Goal: Task Accomplishment & Management: Complete application form

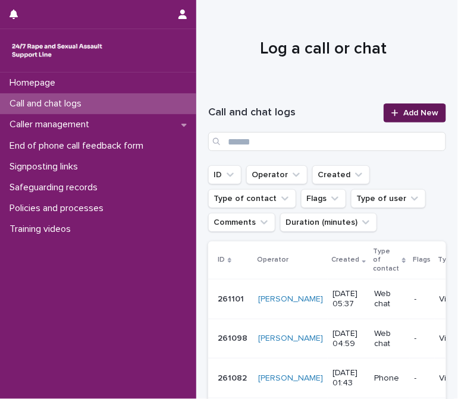
drag, startPoint x: 0, startPoint y: 0, endPoint x: 409, endPoint y: 110, distance: 423.9
click at [409, 110] on span "Add New" at bounding box center [420, 113] width 35 height 8
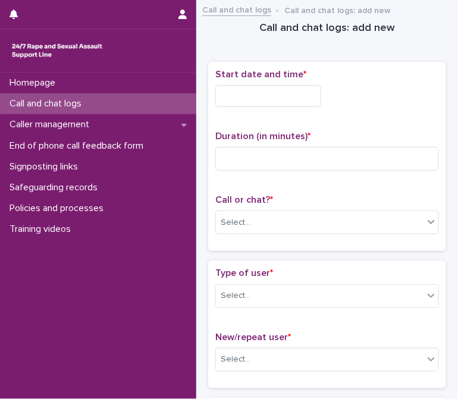
click at [292, 101] on input "text" at bounding box center [268, 96] width 106 height 22
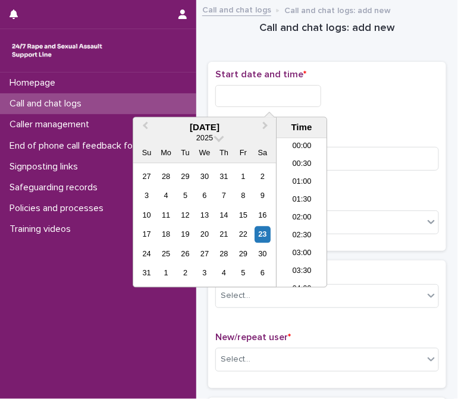
scroll to position [167, 0]
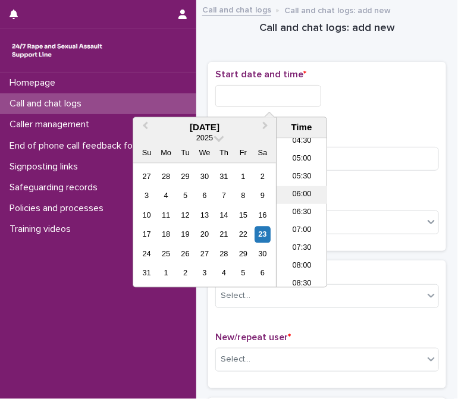
click at [301, 190] on li "06:00" at bounding box center [302, 195] width 51 height 18
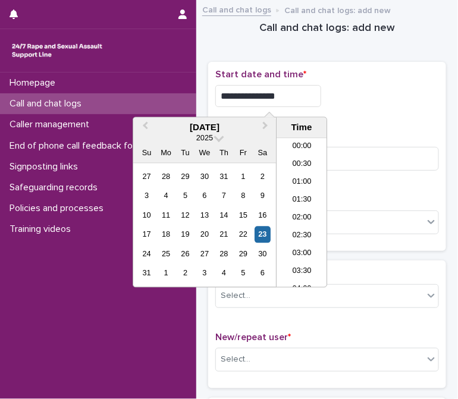
scroll to position [149, 0]
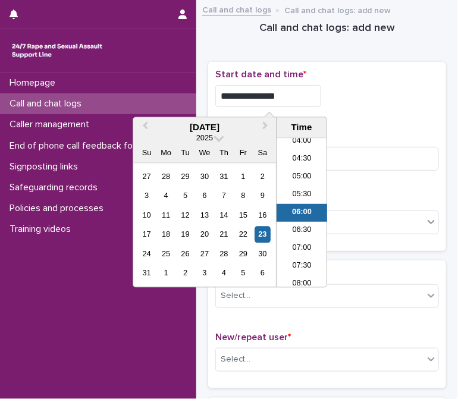
drag, startPoint x: 272, startPoint y: 96, endPoint x: 304, endPoint y: 96, distance: 31.5
click at [304, 96] on input "**********" at bounding box center [268, 96] width 106 height 22
type input "**********"
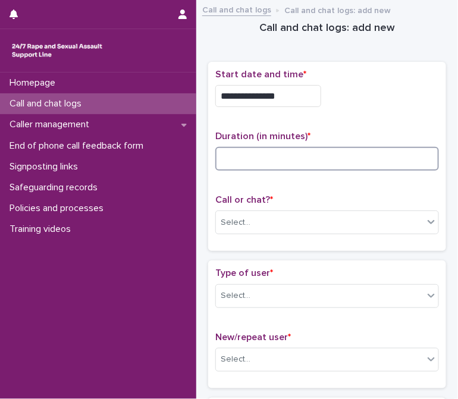
click at [357, 149] on input at bounding box center [327, 159] width 224 height 24
type input "**"
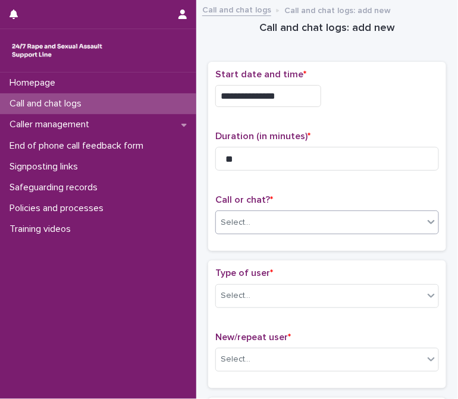
click at [293, 215] on div "Select..." at bounding box center [320, 223] width 208 height 20
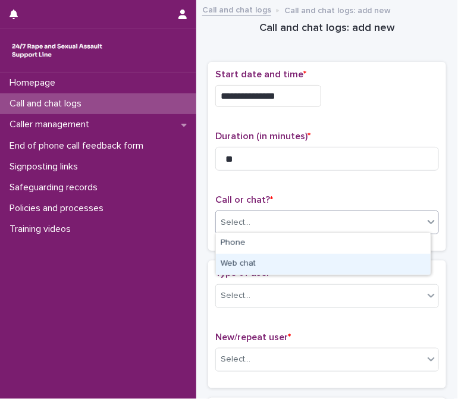
click at [238, 267] on div "Web chat" at bounding box center [323, 264] width 215 height 21
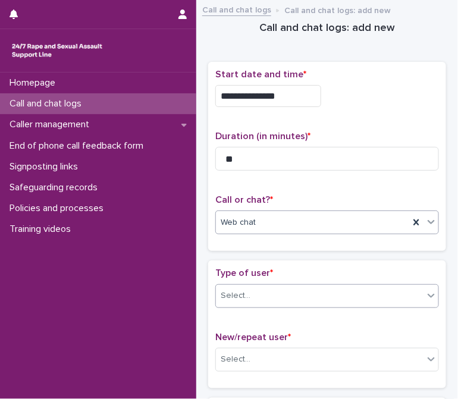
click at [254, 289] on div "Select..." at bounding box center [320, 296] width 208 height 20
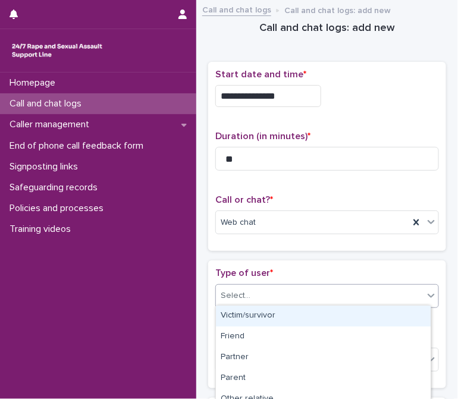
click at [244, 312] on div "Victim/survivor" at bounding box center [323, 316] width 215 height 21
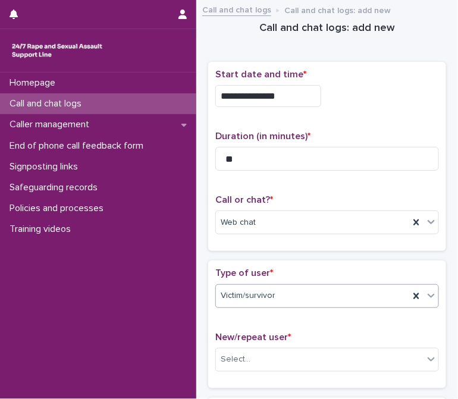
click at [266, 269] on span "Type of user *" at bounding box center [244, 273] width 58 height 10
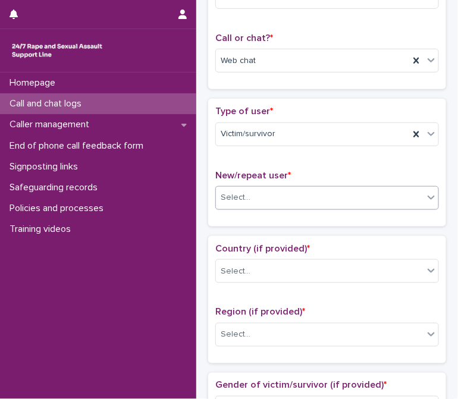
click at [271, 201] on div "Select..." at bounding box center [320, 198] width 208 height 20
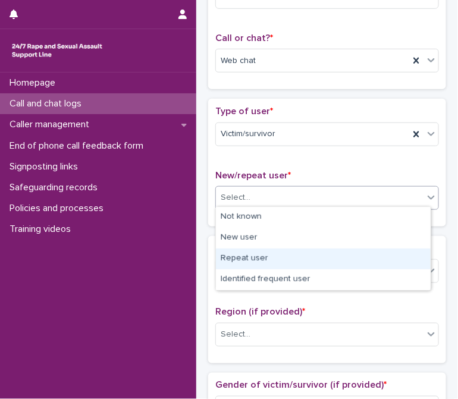
click at [256, 258] on div "Repeat user" at bounding box center [323, 259] width 215 height 21
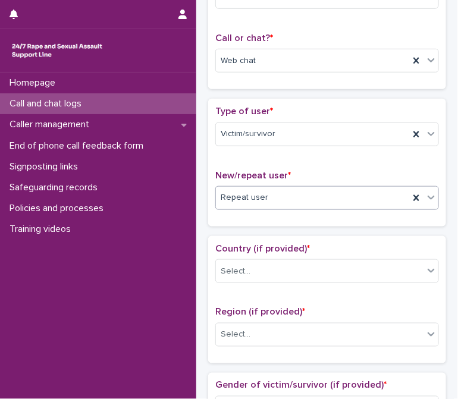
click at [256, 244] on span "Country (if provided) *" at bounding box center [262, 249] width 95 height 10
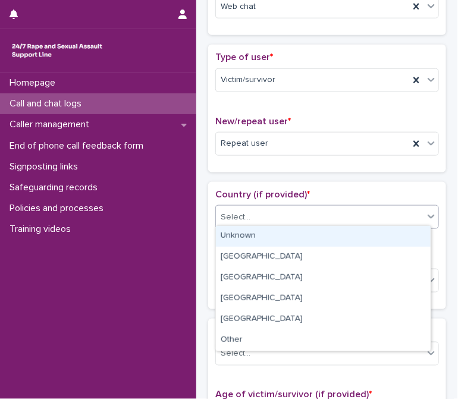
click at [266, 223] on div "Select..." at bounding box center [320, 218] width 208 height 20
click at [265, 239] on div "Unknown" at bounding box center [323, 236] width 215 height 21
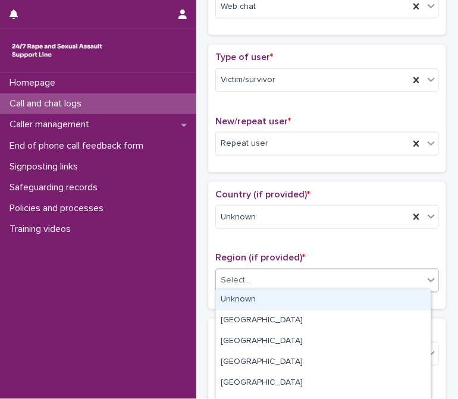
click at [261, 271] on div "Select..." at bounding box center [320, 281] width 208 height 20
click at [252, 296] on div "Unknown" at bounding box center [323, 300] width 215 height 21
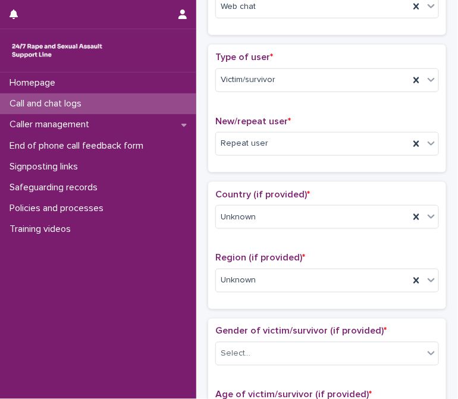
click at [258, 256] on span "Region (if provided) *" at bounding box center [260, 258] width 90 height 10
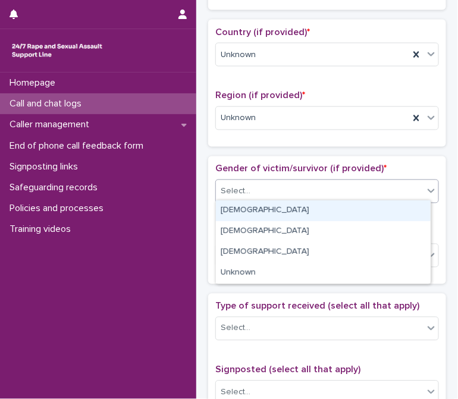
click at [268, 192] on div "Select..." at bounding box center [320, 192] width 208 height 20
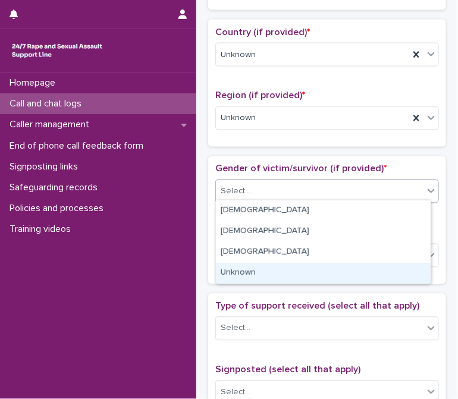
click at [258, 271] on div "Unknown" at bounding box center [323, 273] width 215 height 21
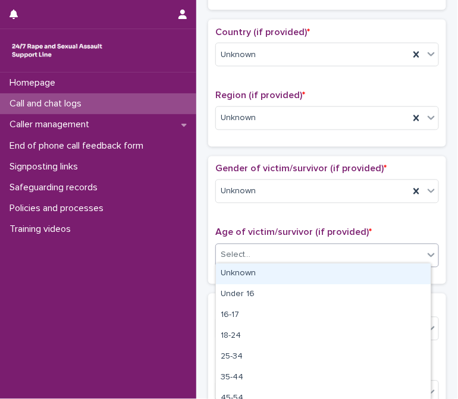
click at [256, 248] on div "Select..." at bounding box center [320, 256] width 208 height 20
click at [250, 274] on div "Unknown" at bounding box center [323, 274] width 215 height 21
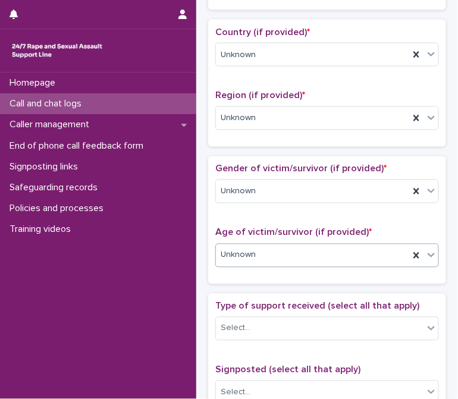
click at [266, 302] on span "Type of support received (select all that apply)" at bounding box center [317, 307] width 204 height 10
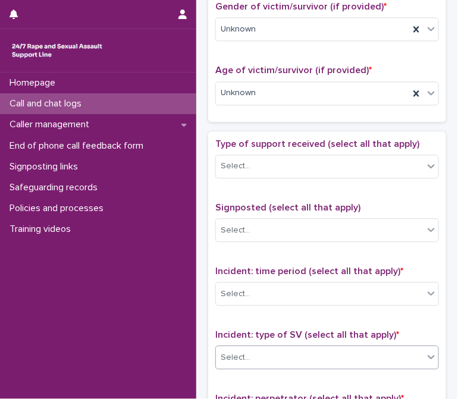
scroll to position [595, 0]
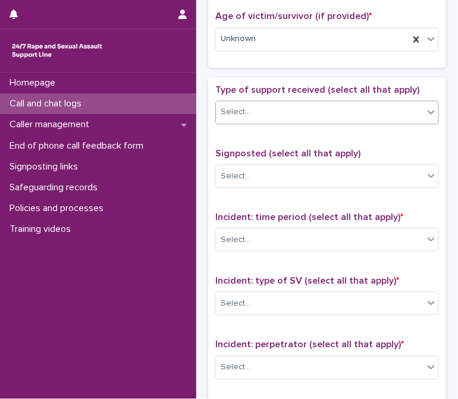
click at [264, 112] on div "Select..." at bounding box center [320, 112] width 208 height 20
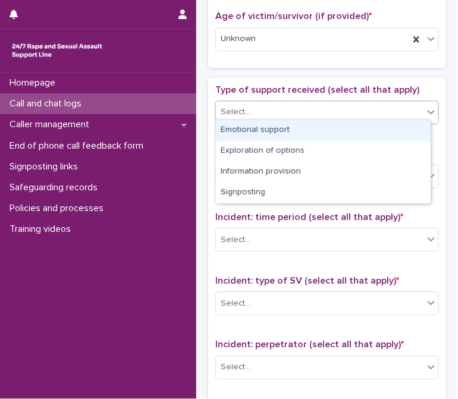
click at [266, 134] on div "Emotional support" at bounding box center [323, 130] width 215 height 21
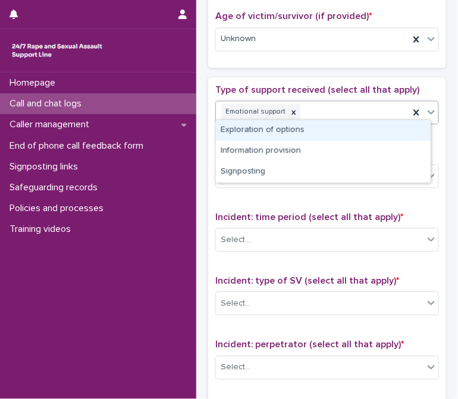
click at [349, 108] on div "Emotional support" at bounding box center [312, 112] width 193 height 21
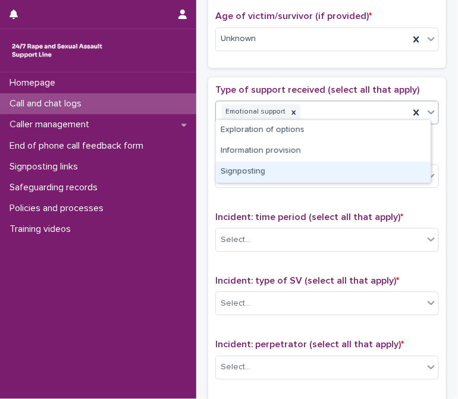
click at [274, 171] on div "Signposting" at bounding box center [323, 172] width 215 height 21
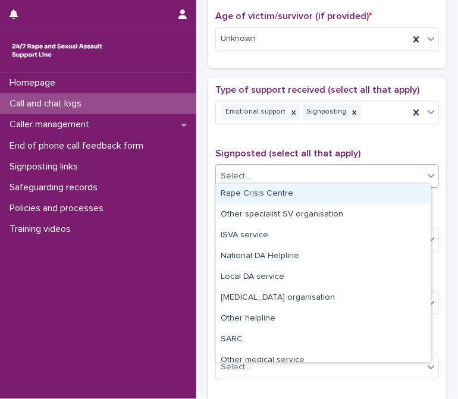
click at [281, 176] on div "Select..." at bounding box center [320, 177] width 208 height 20
click at [276, 194] on div "Rape Crisis Centre" at bounding box center [323, 194] width 215 height 21
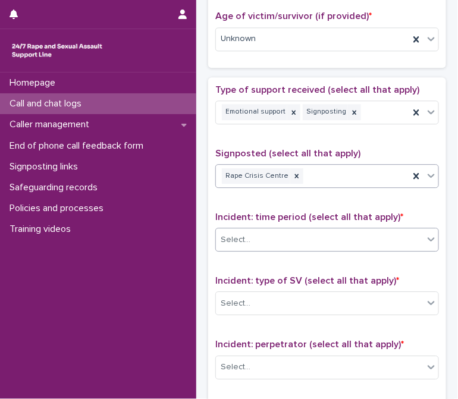
click at [275, 230] on div "Select..." at bounding box center [320, 240] width 208 height 20
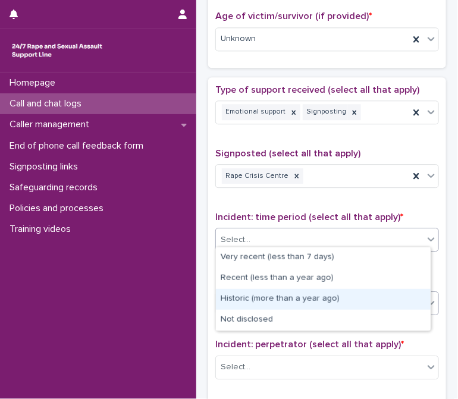
click at [267, 303] on div "Historic (more than a year ago)" at bounding box center [323, 299] width 215 height 21
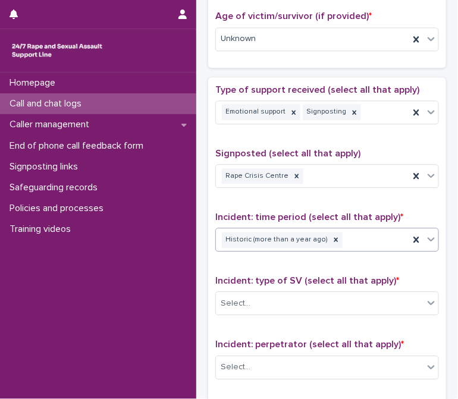
click at [289, 277] on span "Incident: type of SV (select all that apply) *" at bounding box center [307, 281] width 184 height 10
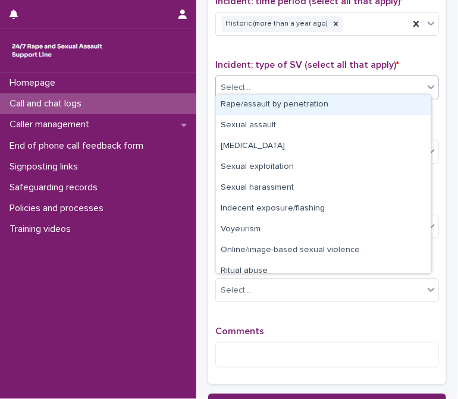
click at [268, 79] on div "Select..." at bounding box center [320, 88] width 208 height 20
click at [264, 106] on div "Rape/assault by penetration" at bounding box center [323, 105] width 215 height 21
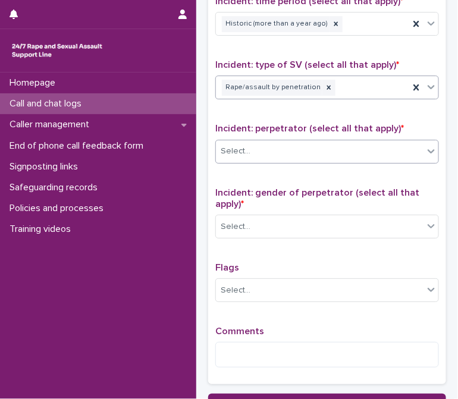
click at [281, 151] on div "Select..." at bounding box center [320, 152] width 208 height 20
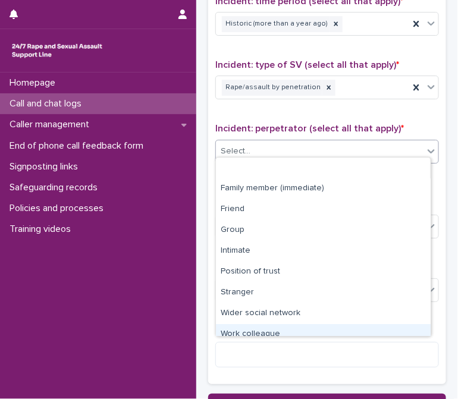
scroll to position [50, 0]
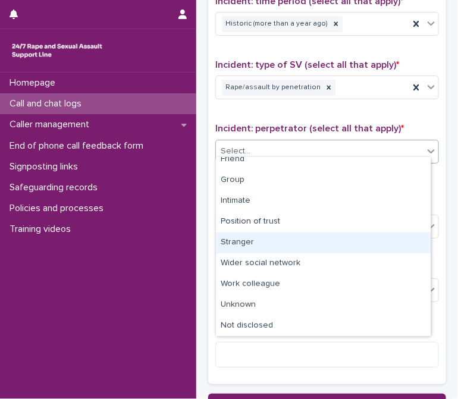
click at [247, 248] on div "Stranger" at bounding box center [323, 243] width 215 height 21
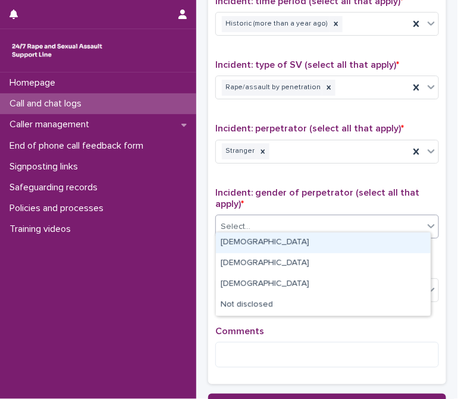
click at [283, 221] on div "Select..." at bounding box center [320, 227] width 208 height 20
click at [261, 244] on div "[DEMOGRAPHIC_DATA]" at bounding box center [323, 243] width 215 height 21
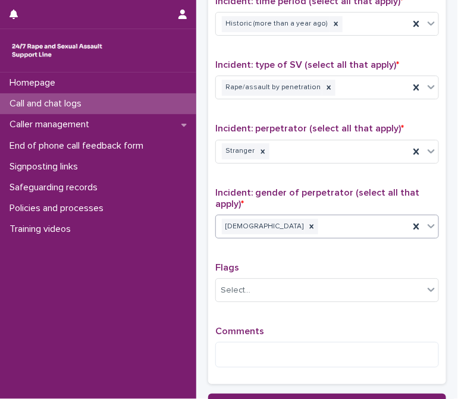
click at [214, 263] on div "Type of support received (select all that apply) Emotional support Signposting …" at bounding box center [327, 122] width 238 height 523
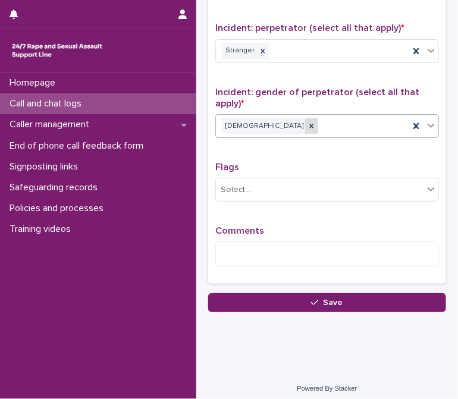
click at [305, 126] on div at bounding box center [311, 126] width 13 height 16
click at [280, 120] on div "Select..." at bounding box center [320, 127] width 208 height 20
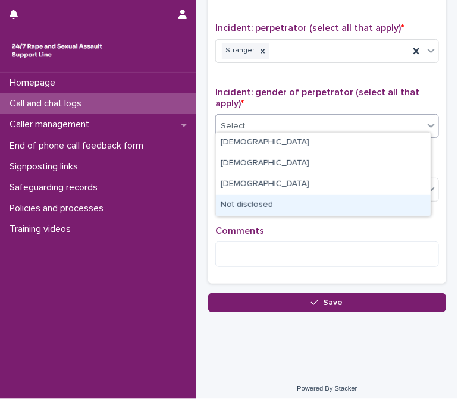
click at [242, 206] on div "Not disclosed" at bounding box center [323, 205] width 215 height 21
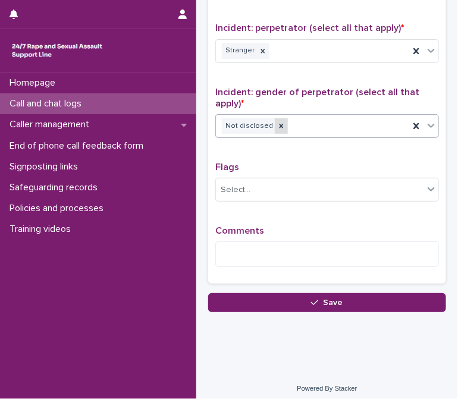
click at [281, 118] on div at bounding box center [281, 126] width 13 height 16
click at [282, 122] on div "Select..." at bounding box center [320, 127] width 208 height 20
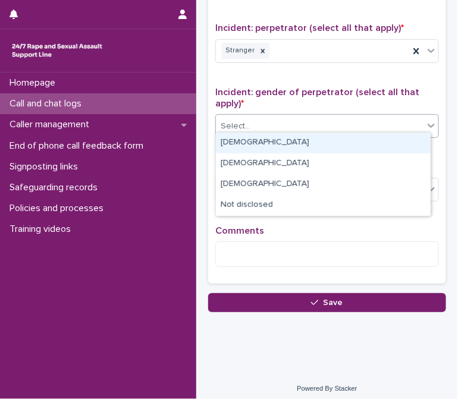
click at [258, 146] on div "[DEMOGRAPHIC_DATA]" at bounding box center [323, 143] width 215 height 21
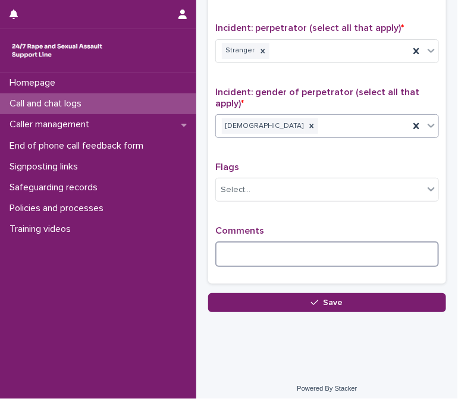
click at [255, 243] on textarea at bounding box center [327, 254] width 224 height 25
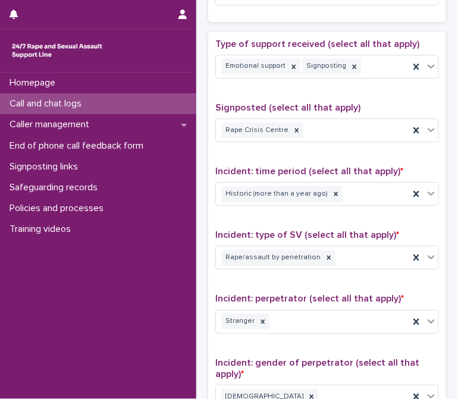
scroll to position [587, 0]
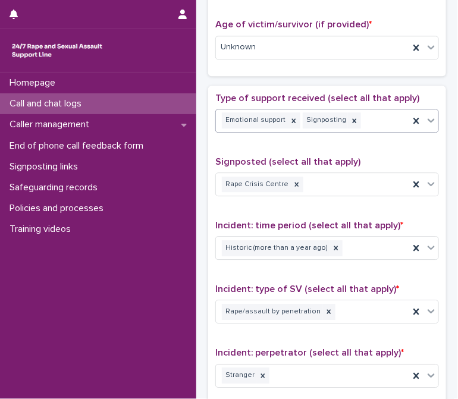
click at [375, 117] on div "Emotional support Signposting" at bounding box center [312, 120] width 193 height 21
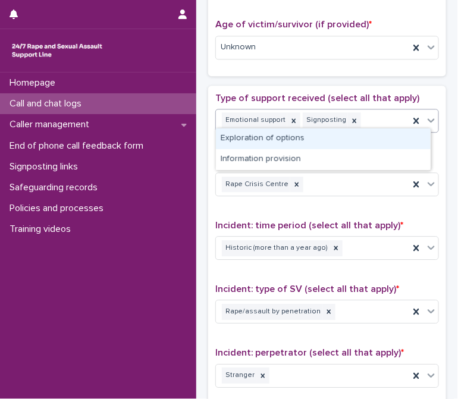
click at [281, 140] on div "Exploration of options" at bounding box center [323, 139] width 215 height 21
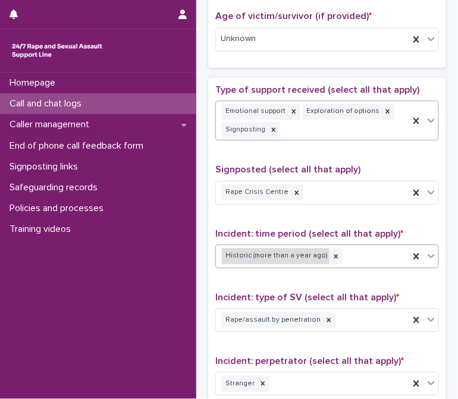
scroll to position [928, 0]
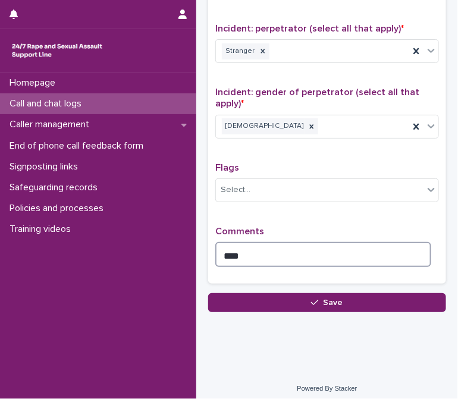
click at [279, 245] on textarea "***" at bounding box center [323, 254] width 216 height 25
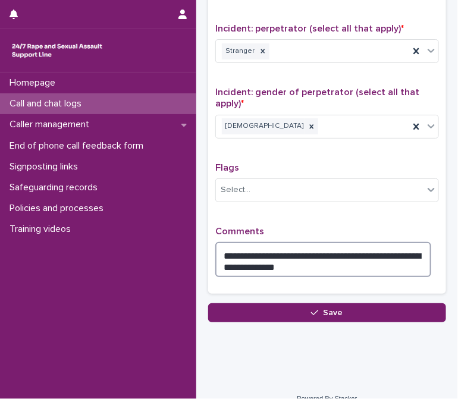
click at [296, 249] on textarea "**********" at bounding box center [323, 259] width 216 height 35
click at [389, 250] on textarea "**********" at bounding box center [323, 259] width 216 height 35
click at [395, 255] on textarea "**********" at bounding box center [323, 259] width 216 height 35
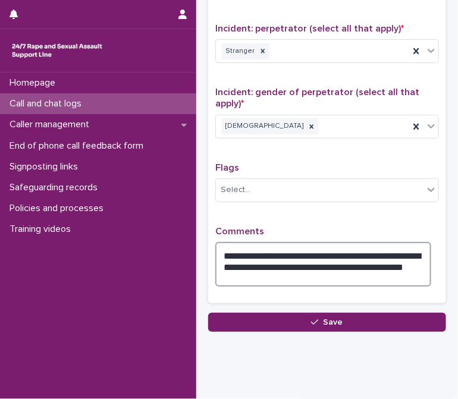
click at [378, 258] on textarea "**********" at bounding box center [323, 264] width 216 height 45
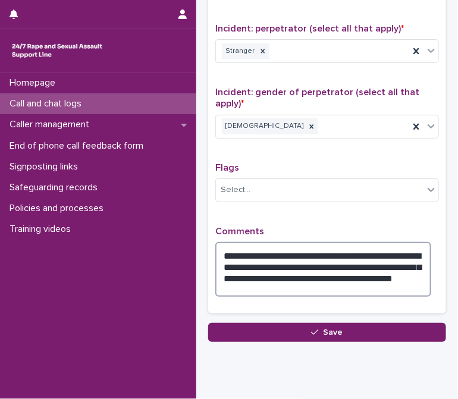
click at [277, 269] on textarea "**********" at bounding box center [323, 269] width 216 height 55
click at [356, 271] on textarea "**********" at bounding box center [323, 269] width 216 height 55
click at [383, 247] on textarea "**********" at bounding box center [323, 269] width 216 height 55
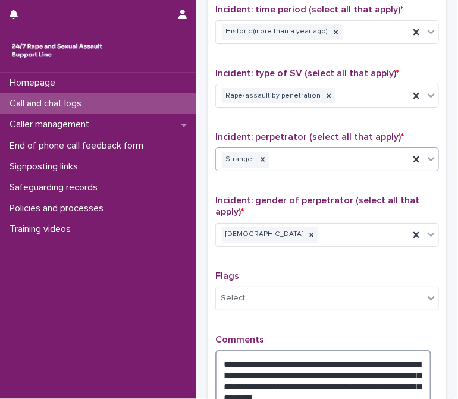
scroll to position [957, 0]
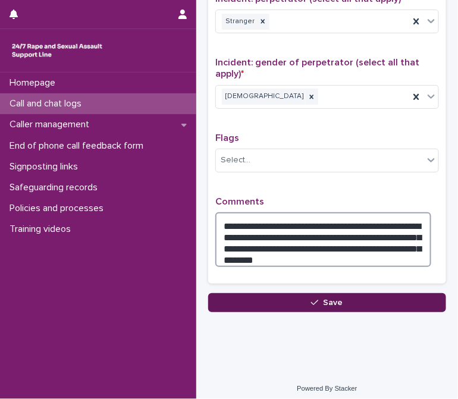
type textarea "**********"
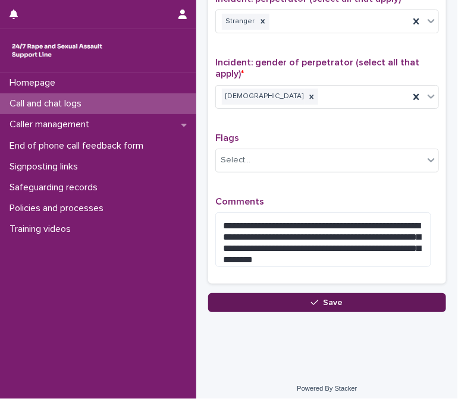
click at [308, 302] on button "Save" at bounding box center [327, 302] width 238 height 19
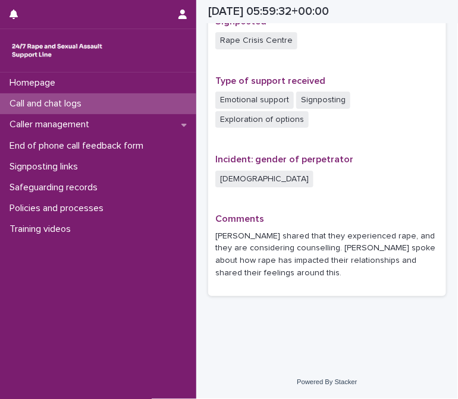
scroll to position [782, 0]
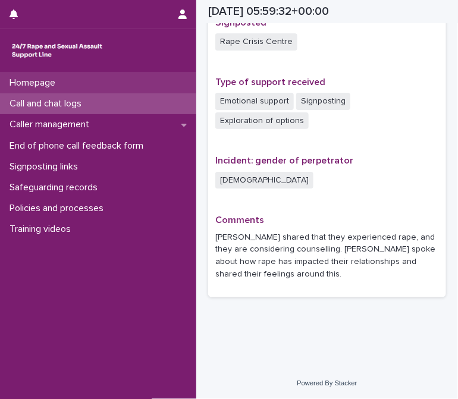
click at [31, 84] on p "Homepage" at bounding box center [35, 82] width 60 height 11
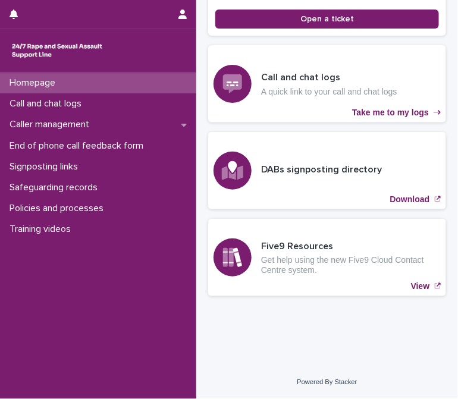
scroll to position [302, 0]
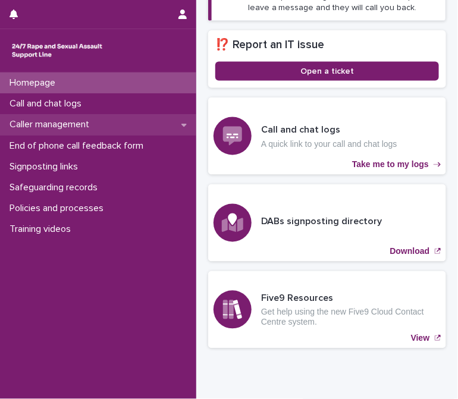
click at [70, 124] on p "Caller management" at bounding box center [52, 124] width 94 height 11
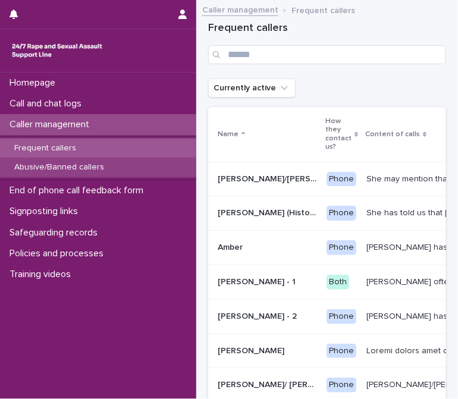
click at [68, 161] on div "Abusive/Banned callers" at bounding box center [98, 168] width 196 height 20
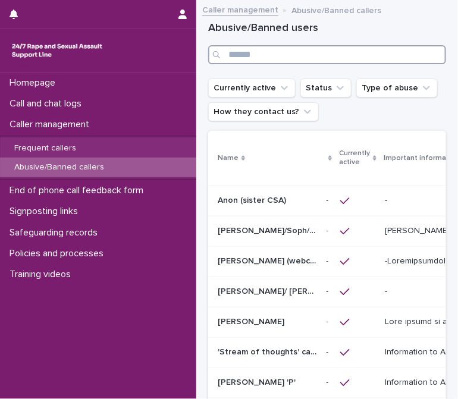
drag, startPoint x: 296, startPoint y: 53, endPoint x: 283, endPoint y: 6, distance: 48.6
click at [296, 53] on input "Search" at bounding box center [327, 54] width 238 height 19
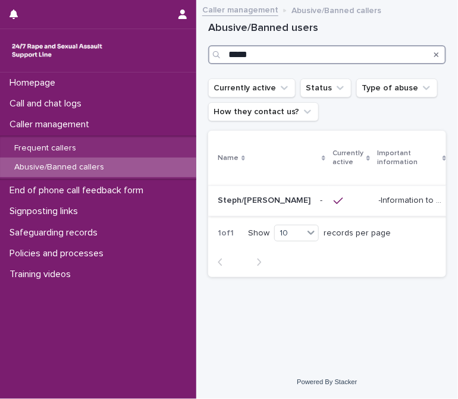
type input "*****"
click at [379, 205] on p "-Information to help you recognise them: The chatter used the HSW's name repeat…" at bounding box center [413, 199] width 69 height 12
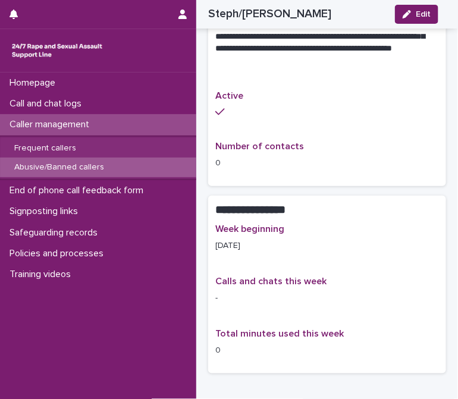
scroll to position [649, 0]
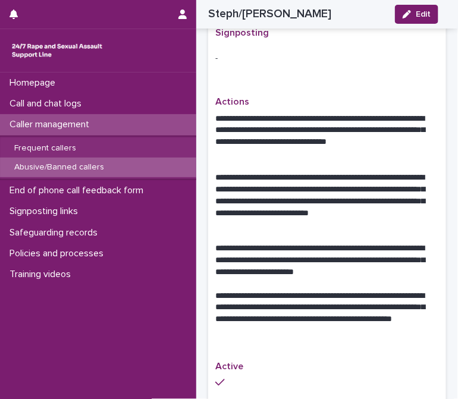
click at [352, 290] on p "**********" at bounding box center [323, 313] width 216 height 47
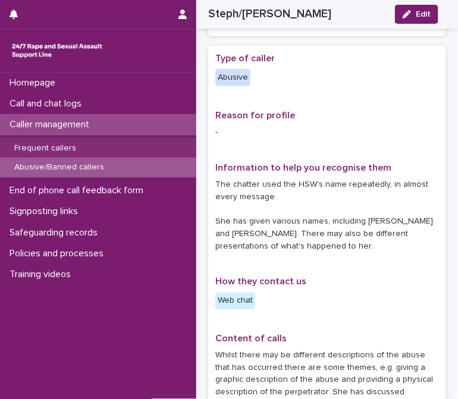
scroll to position [0, 0]
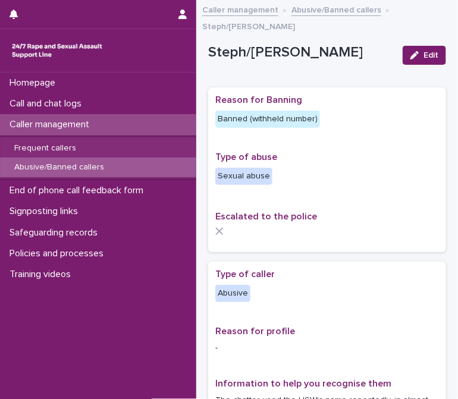
click at [87, 168] on p "Abusive/Banned callers" at bounding box center [59, 167] width 109 height 10
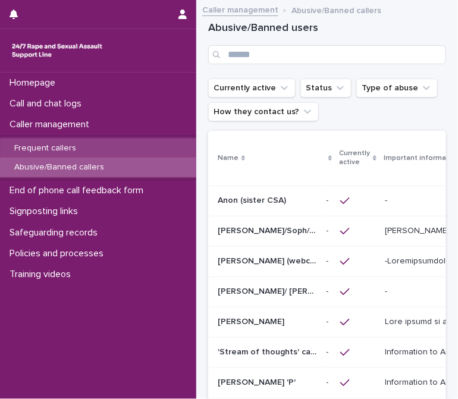
click at [70, 152] on p "Frequent callers" at bounding box center [45, 148] width 81 height 10
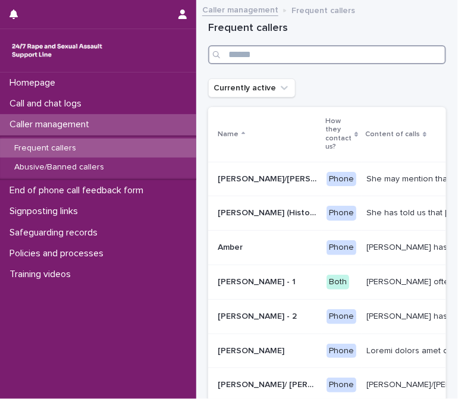
click at [253, 49] on input "Search" at bounding box center [327, 54] width 238 height 19
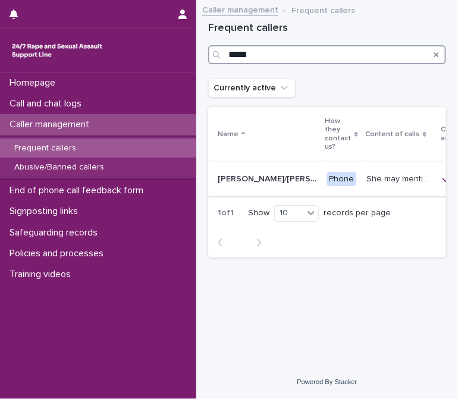
type input "*****"
click at [366, 176] on p "She may mention that she works as a [PERSON_NAME], looking after two children. …" at bounding box center [400, 178] width 69 height 12
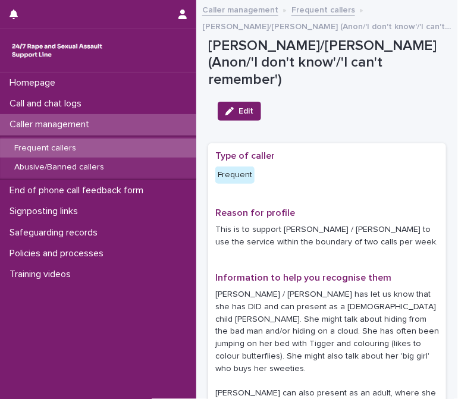
scroll to position [54, 0]
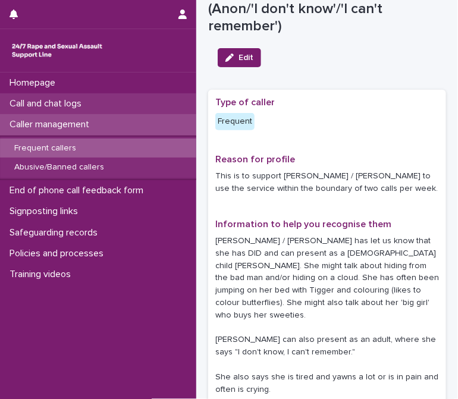
click at [81, 107] on p "Call and chat logs" at bounding box center [48, 103] width 86 height 11
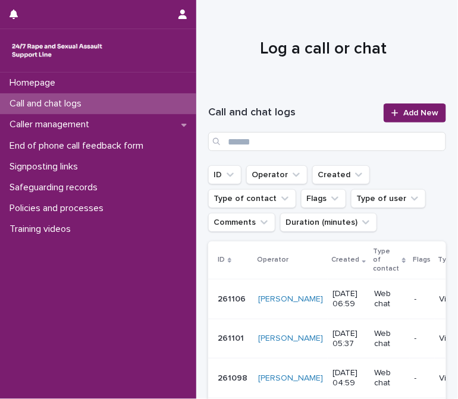
scroll to position [54, 0]
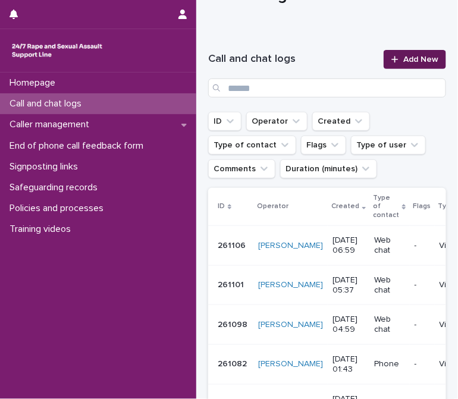
click at [427, 51] on link "Add New" at bounding box center [415, 59] width 62 height 19
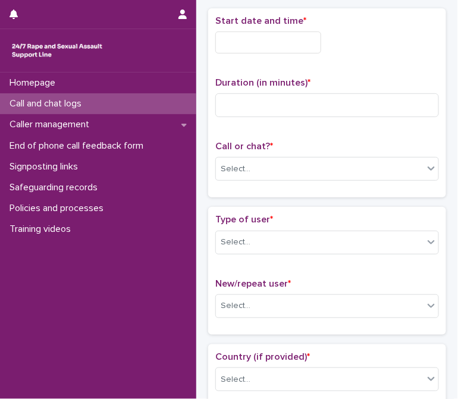
scroll to position [61, 0]
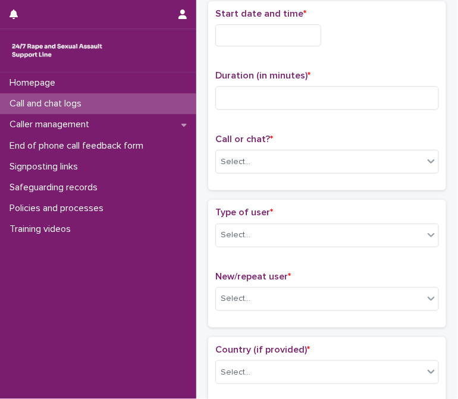
click at [254, 27] on input "text" at bounding box center [268, 35] width 106 height 22
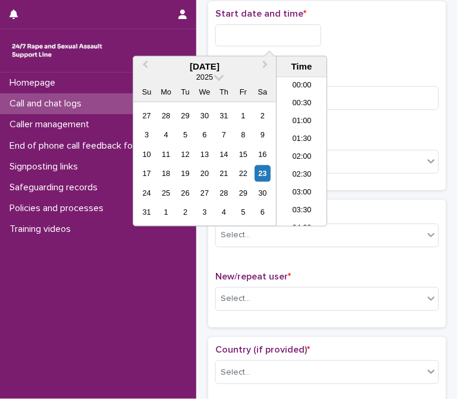
scroll to position [202, 0]
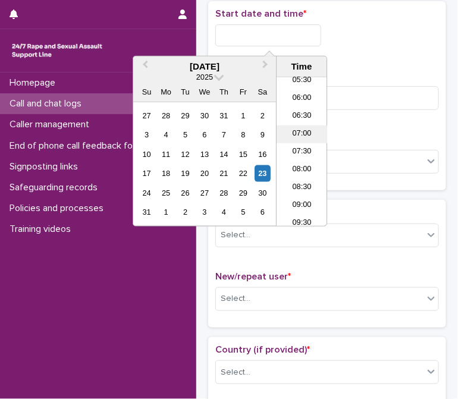
click at [296, 134] on li "07:00" at bounding box center [302, 135] width 51 height 18
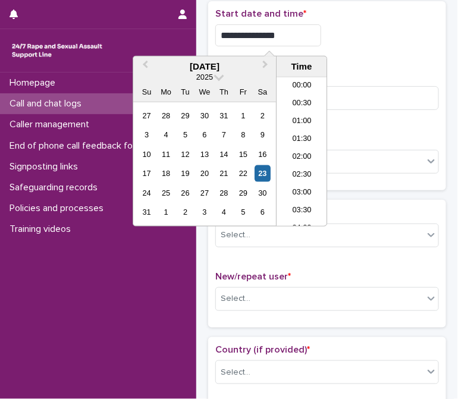
scroll to position [184, 0]
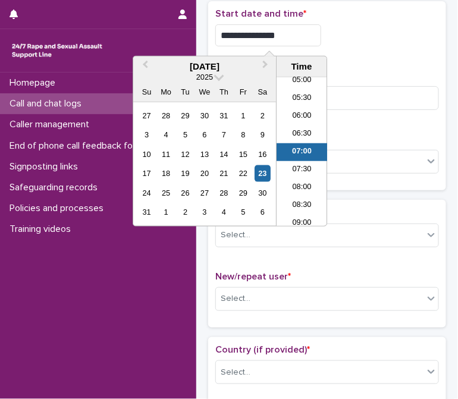
drag, startPoint x: 275, startPoint y: 30, endPoint x: 305, endPoint y: 36, distance: 30.9
click at [305, 36] on input "**********" at bounding box center [268, 35] width 106 height 22
type input "**********"
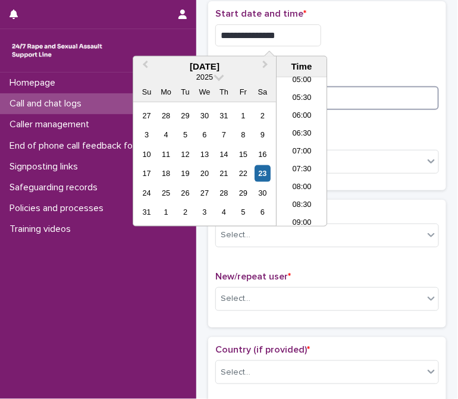
click at [367, 86] on input at bounding box center [327, 98] width 224 height 24
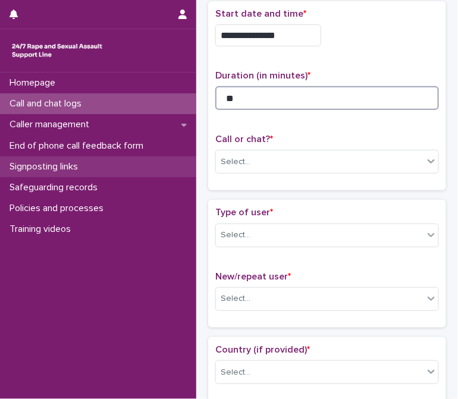
type input "*"
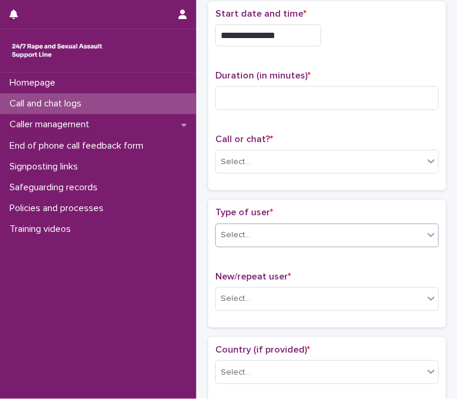
click at [237, 225] on div "Select..." at bounding box center [320, 235] width 208 height 20
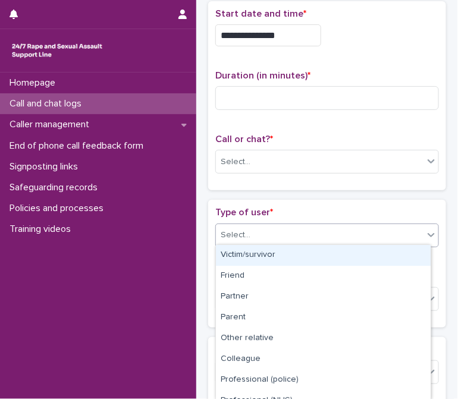
click at [253, 250] on div "Victim/survivor" at bounding box center [323, 255] width 215 height 21
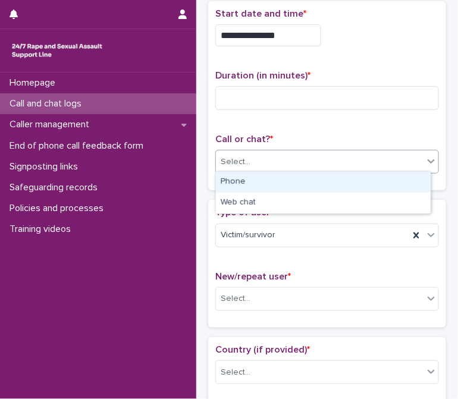
click at [255, 158] on div "Select..." at bounding box center [320, 162] width 208 height 20
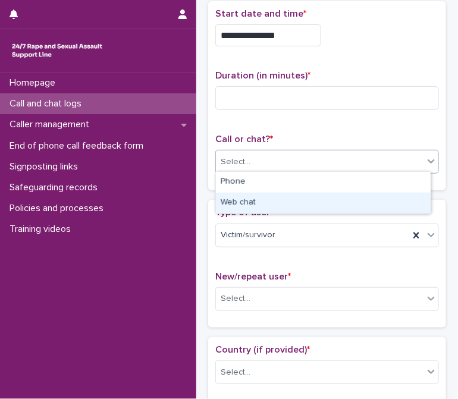
click at [257, 200] on div "Web chat" at bounding box center [323, 203] width 215 height 21
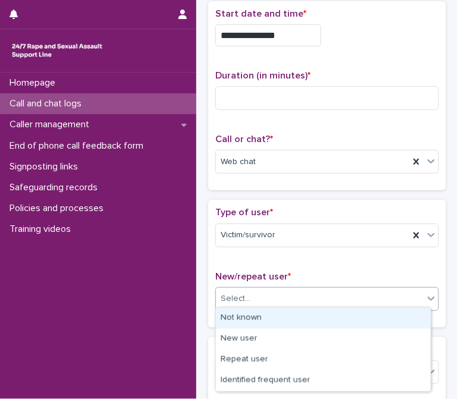
click at [261, 297] on div "Select..." at bounding box center [320, 299] width 208 height 20
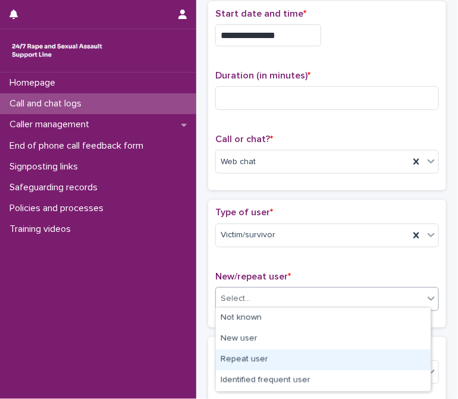
click at [252, 354] on div "Repeat user" at bounding box center [323, 360] width 215 height 21
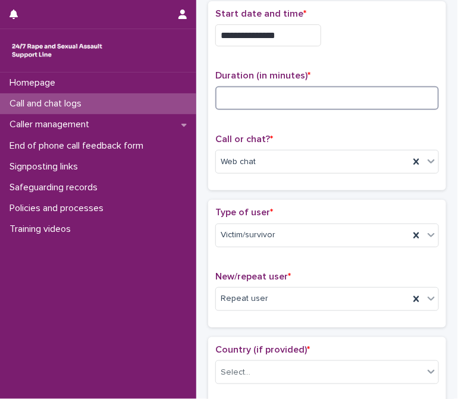
click at [281, 103] on input at bounding box center [327, 98] width 224 height 24
type input "**"
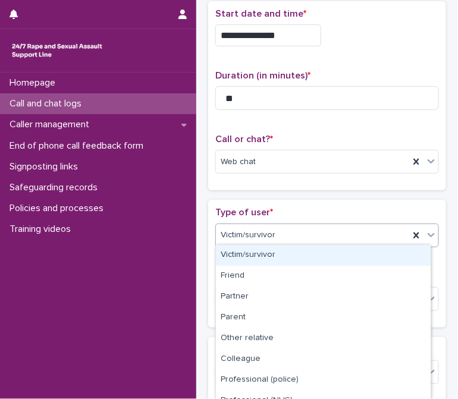
click at [261, 234] on span "Victim/survivor" at bounding box center [248, 235] width 55 height 12
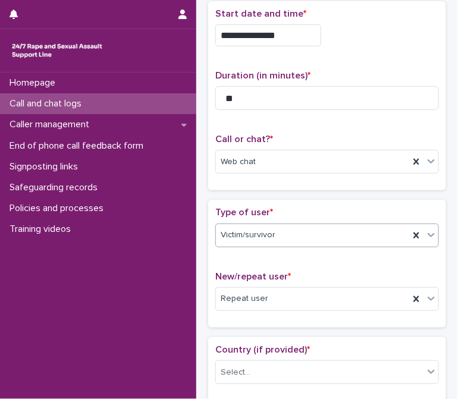
click at [275, 212] on p "Type of user *" at bounding box center [327, 212] width 224 height 11
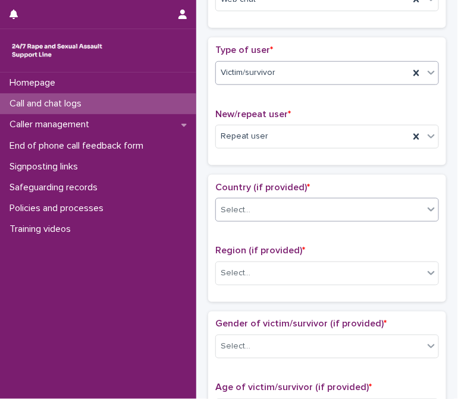
click at [270, 217] on div "Select..." at bounding box center [327, 210] width 224 height 24
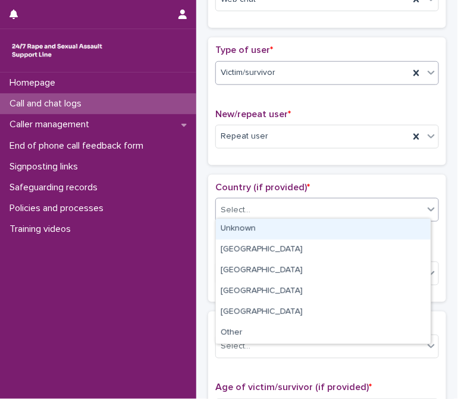
click at [242, 234] on div "Unknown" at bounding box center [323, 229] width 215 height 21
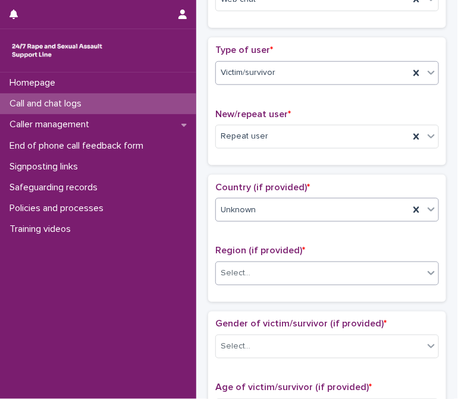
click at [256, 264] on div "Select..." at bounding box center [320, 274] width 208 height 20
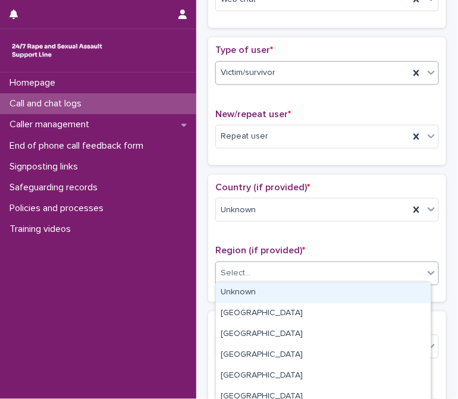
click at [256, 293] on div "Unknown" at bounding box center [323, 293] width 215 height 21
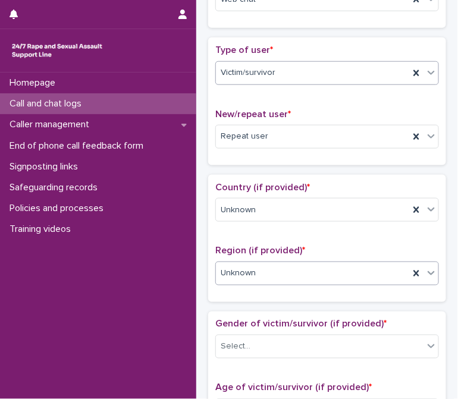
click at [261, 251] on span "Region (if provided) *" at bounding box center [260, 251] width 90 height 10
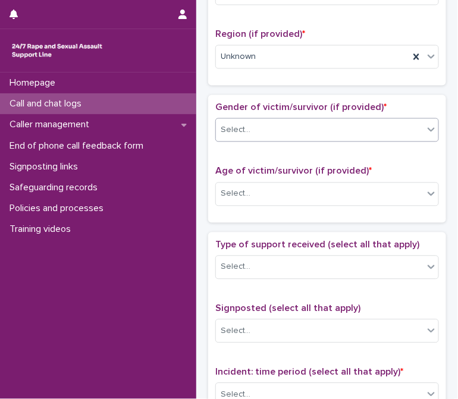
click at [258, 132] on div "Select..." at bounding box center [320, 131] width 208 height 20
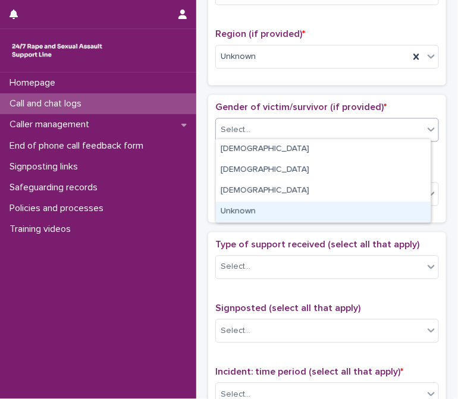
click at [247, 209] on div "Unknown" at bounding box center [323, 212] width 215 height 21
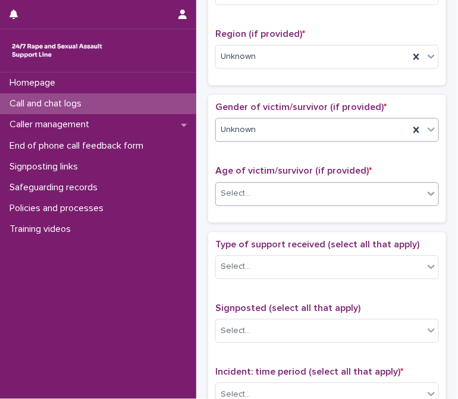
click at [243, 199] on div "Select..." at bounding box center [320, 194] width 208 height 20
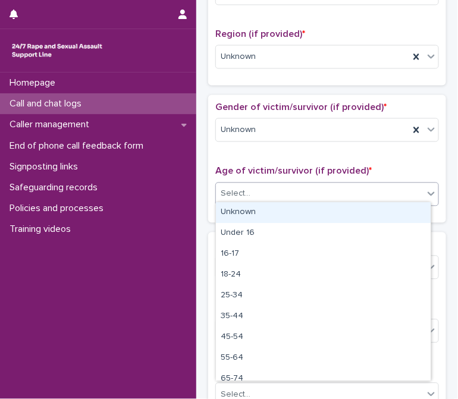
click at [246, 207] on div "Unknown" at bounding box center [323, 212] width 215 height 21
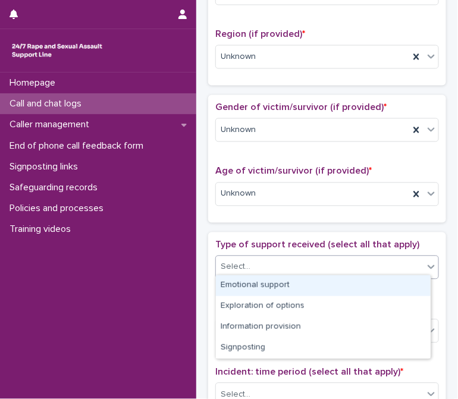
click at [250, 258] on div "Select..." at bounding box center [320, 268] width 208 height 20
click at [245, 281] on div "Emotional support" at bounding box center [323, 285] width 215 height 21
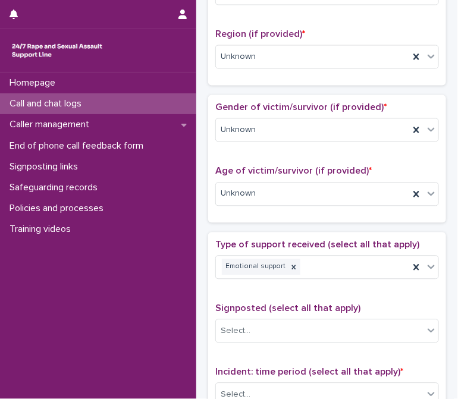
click at [215, 306] on span "Signposted (select all that apply)" at bounding box center [287, 309] width 145 height 10
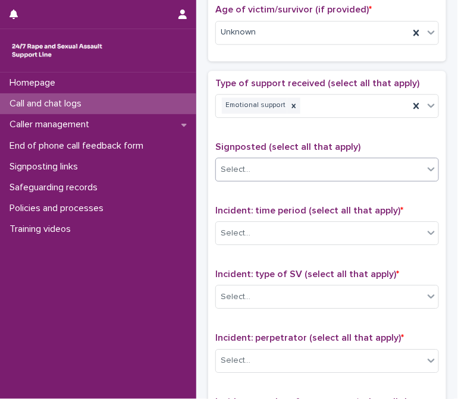
click at [231, 164] on div "Select..." at bounding box center [236, 170] width 30 height 12
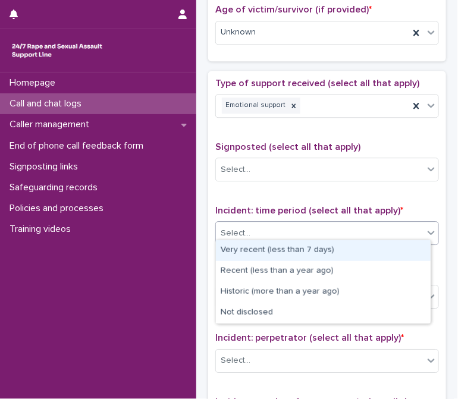
click at [242, 233] on div "Select..." at bounding box center [236, 233] width 30 height 12
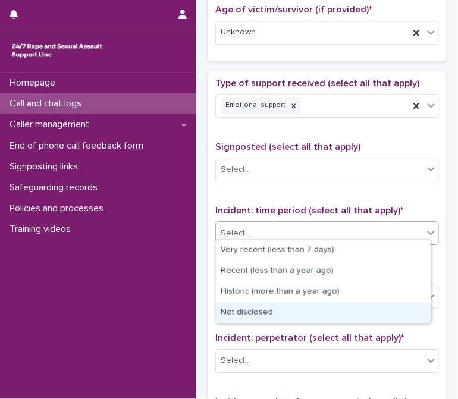
click at [258, 309] on div "Not disclosed" at bounding box center [323, 313] width 215 height 21
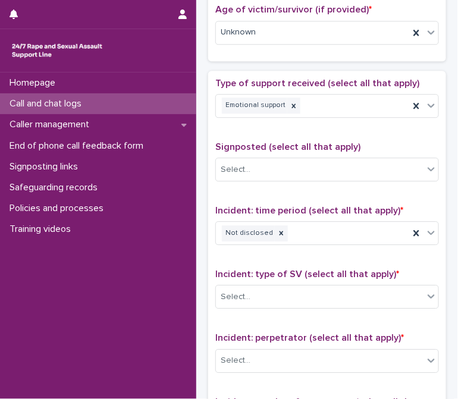
click at [259, 274] on p "Incident: type of SV (select all that apply) *" at bounding box center [327, 274] width 224 height 11
click at [267, 271] on span "Incident: type of SV (select all that apply) *" at bounding box center [307, 275] width 184 height 10
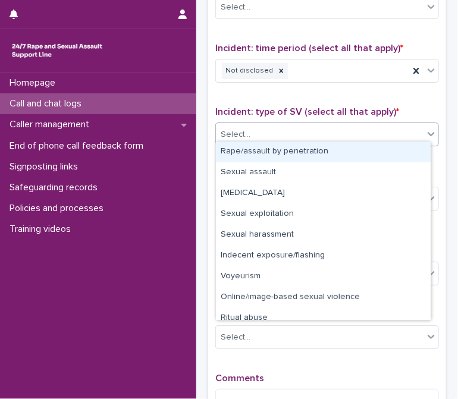
click at [252, 138] on div "Select..." at bounding box center [320, 135] width 208 height 20
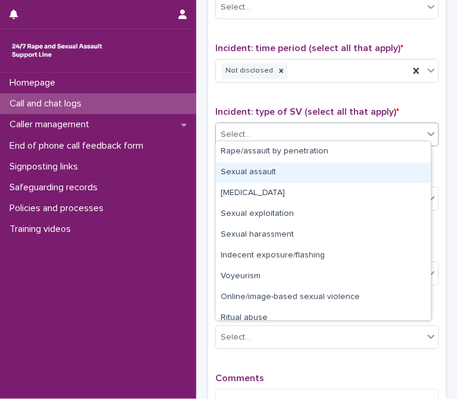
click at [272, 171] on div "Sexual assault" at bounding box center [323, 172] width 215 height 21
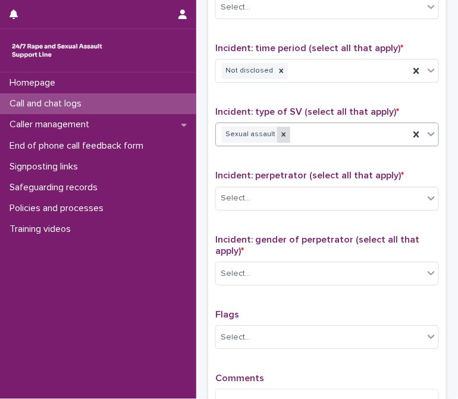
click at [280, 133] on icon at bounding box center [284, 134] width 8 height 8
click at [288, 129] on div "Select..." at bounding box center [320, 135] width 208 height 20
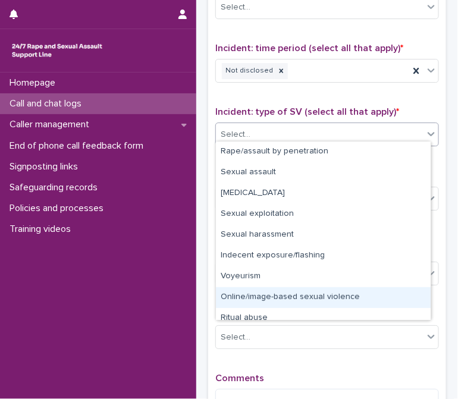
scroll to position [29, 0]
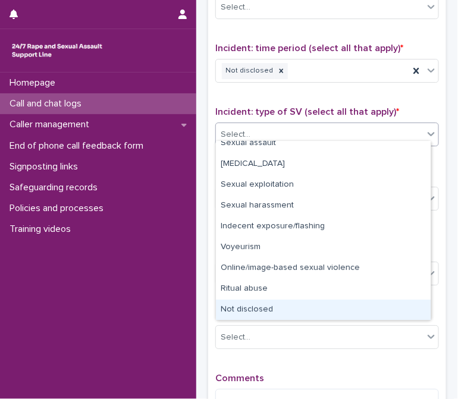
click at [245, 309] on div "Not disclosed" at bounding box center [323, 310] width 215 height 21
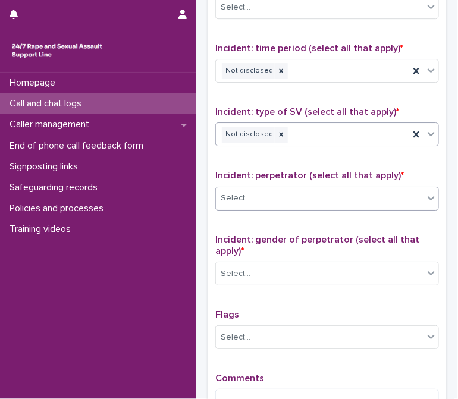
click at [249, 189] on div "Select..." at bounding box center [320, 199] width 208 height 20
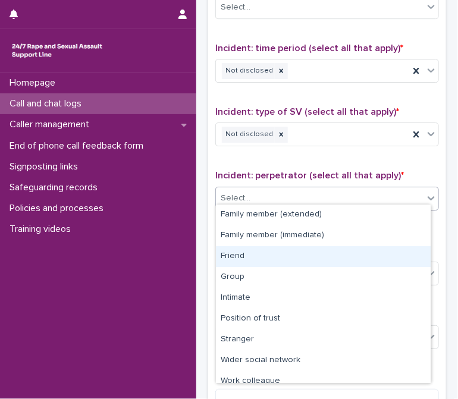
scroll to position [50, 0]
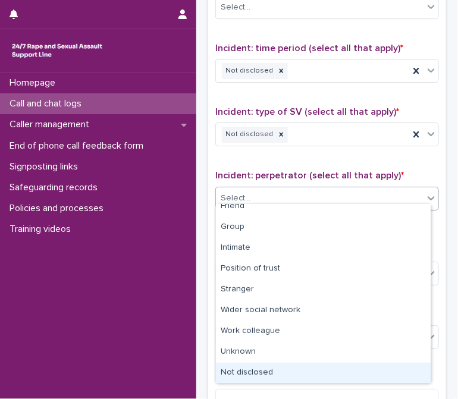
click at [258, 375] on div "Not disclosed" at bounding box center [323, 373] width 215 height 21
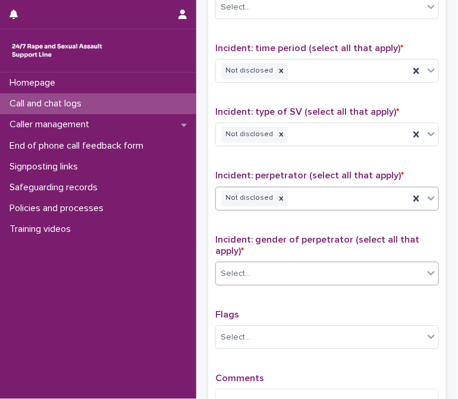
click at [245, 274] on div "Select..." at bounding box center [320, 274] width 208 height 20
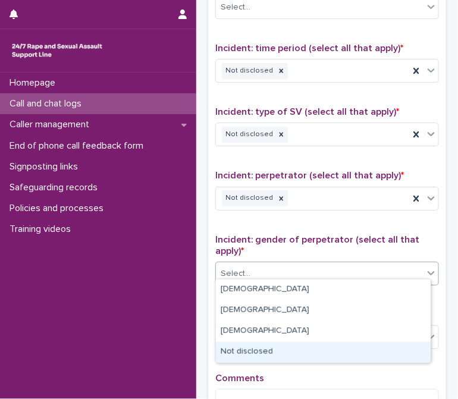
click at [258, 350] on div "Not disclosed" at bounding box center [323, 352] width 215 height 21
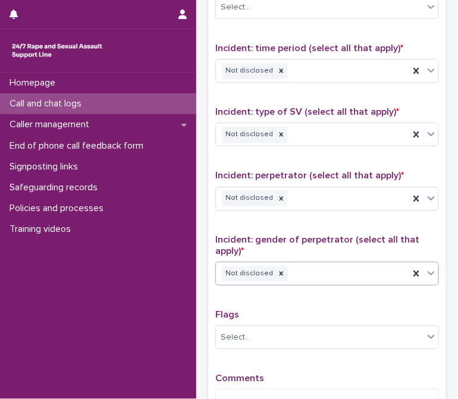
scroll to position [911, 0]
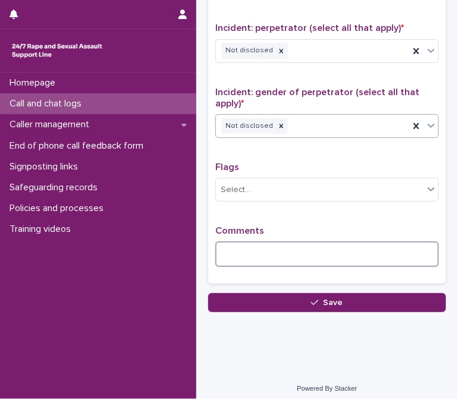
click at [250, 246] on textarea at bounding box center [327, 254] width 224 height 25
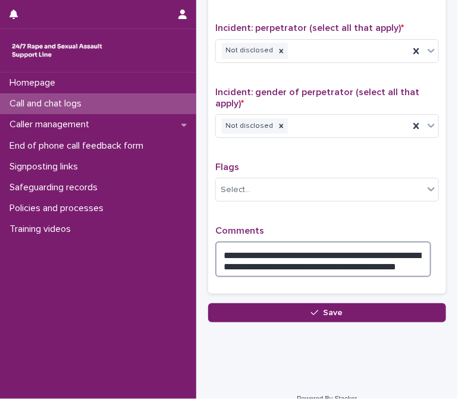
drag, startPoint x: 391, startPoint y: 249, endPoint x: 460, endPoint y: 275, distance: 74.4
click at [458, 275] on html "**********" at bounding box center [229, 199] width 458 height 399
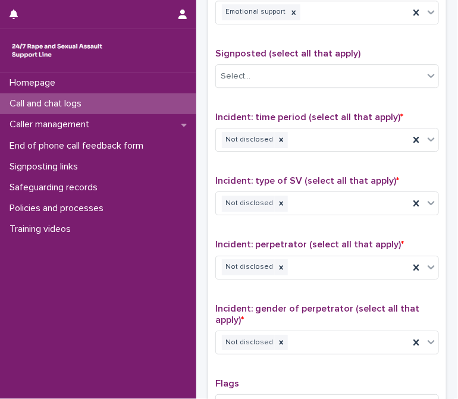
scroll to position [922, 0]
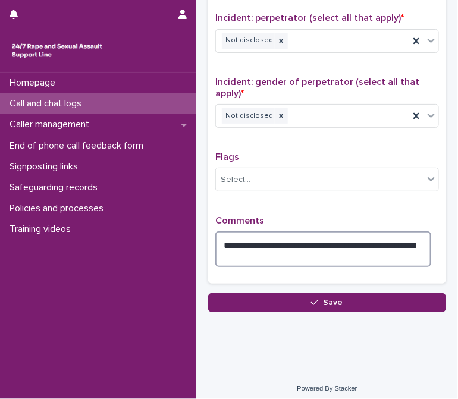
click at [350, 252] on textarea "**********" at bounding box center [323, 248] width 216 height 35
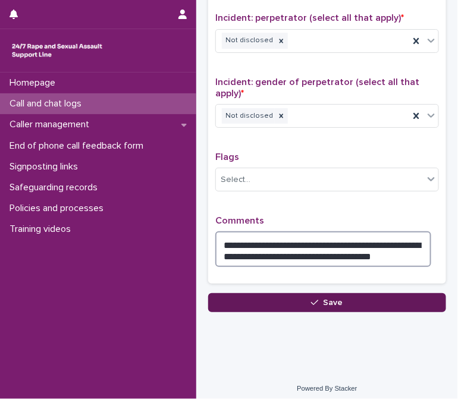
type textarea "**********"
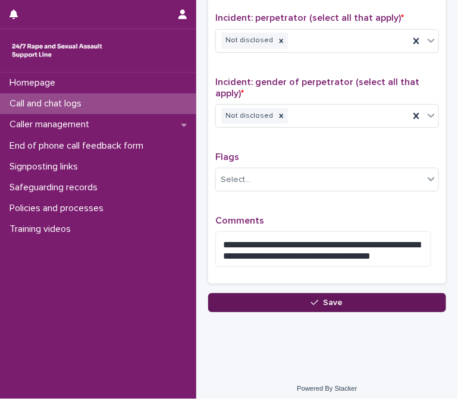
click at [337, 293] on button "Save" at bounding box center [327, 302] width 238 height 19
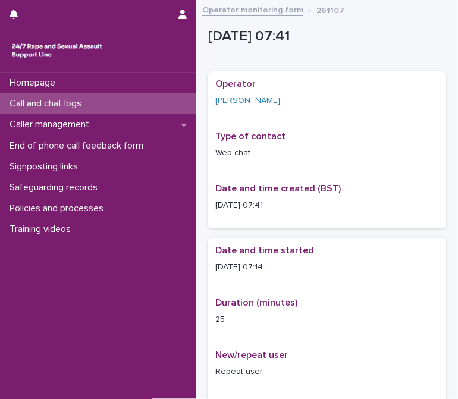
click at [64, 104] on p "Call and chat logs" at bounding box center [48, 103] width 86 height 11
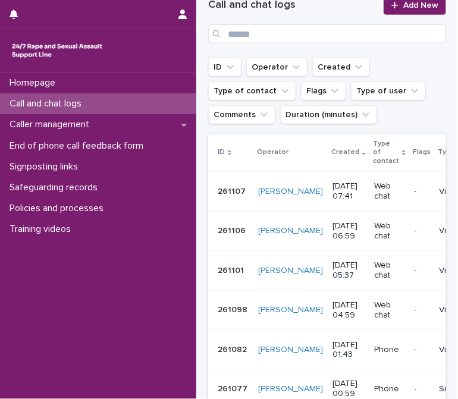
scroll to position [270, 0]
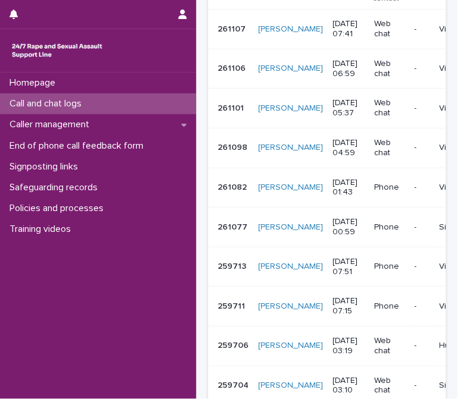
drag, startPoint x: 162, startPoint y: 383, endPoint x: 205, endPoint y: 359, distance: 49.5
click at [181, 377] on div "Homepage Call and chat logs Caller management End of phone call feedback form S…" at bounding box center [98, 236] width 196 height 327
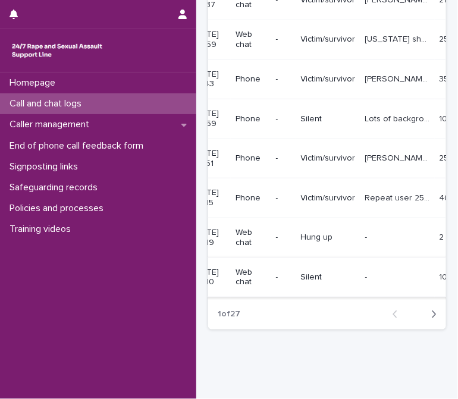
scroll to position [162, 0]
